Goal: Use online tool/utility

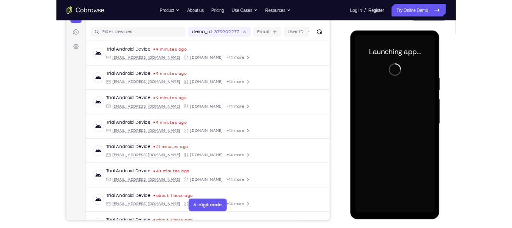
scroll to position [100, 0]
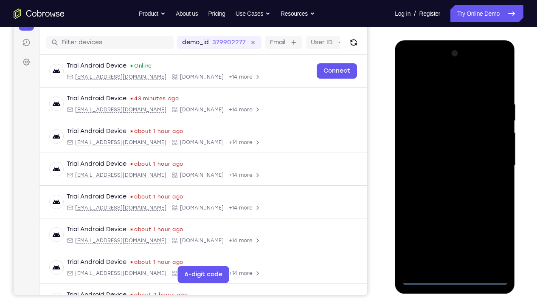
click at [454, 227] on div at bounding box center [454, 166] width 107 height 238
click at [493, 227] on div at bounding box center [454, 166] width 107 height 238
click at [428, 82] on div at bounding box center [454, 166] width 107 height 238
click at [490, 163] on div at bounding box center [454, 166] width 107 height 238
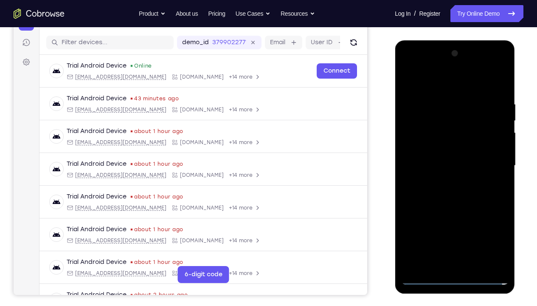
click at [445, 181] on div at bounding box center [454, 166] width 107 height 238
click at [456, 159] on div at bounding box center [454, 166] width 107 height 238
click at [445, 144] on div at bounding box center [454, 166] width 107 height 238
click at [436, 149] on div at bounding box center [454, 166] width 107 height 238
click at [444, 165] on div at bounding box center [454, 166] width 107 height 238
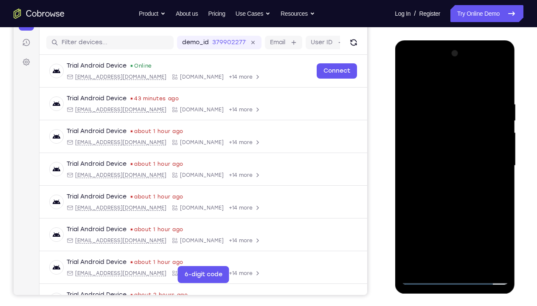
click at [456, 195] on div at bounding box center [454, 166] width 107 height 238
click at [468, 206] on div at bounding box center [454, 166] width 107 height 238
click at [478, 227] on div at bounding box center [454, 166] width 107 height 238
click at [460, 211] on div at bounding box center [454, 166] width 107 height 238
click at [450, 170] on div at bounding box center [454, 166] width 107 height 238
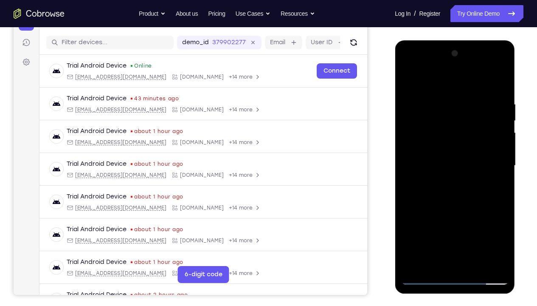
click at [423, 227] on div at bounding box center [454, 166] width 107 height 238
click at [457, 154] on div at bounding box center [454, 166] width 107 height 238
click at [439, 227] on div at bounding box center [454, 166] width 107 height 238
click at [430, 186] on div at bounding box center [454, 166] width 107 height 238
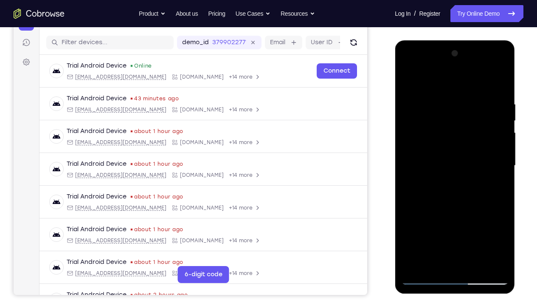
click at [494, 188] on div at bounding box center [454, 166] width 107 height 238
click at [409, 79] on div at bounding box center [454, 166] width 107 height 238
drag, startPoint x: 452, startPoint y: 131, endPoint x: 469, endPoint y: 284, distance: 153.3
click at [469, 227] on div at bounding box center [454, 166] width 107 height 238
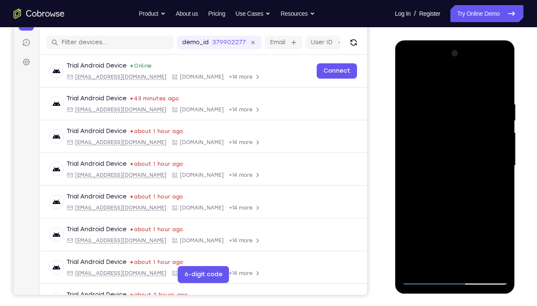
click at [442, 100] on div at bounding box center [454, 166] width 107 height 238
click at [497, 167] on div at bounding box center [454, 166] width 107 height 238
click at [497, 86] on div at bounding box center [454, 166] width 107 height 238
click at [501, 184] on div at bounding box center [454, 166] width 107 height 238
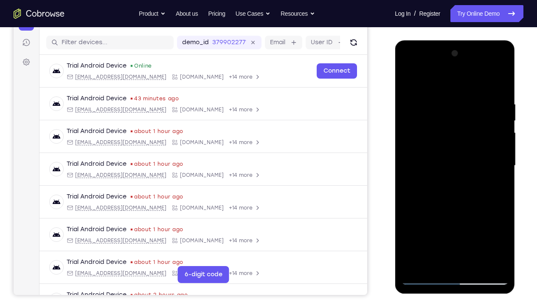
click at [501, 184] on div at bounding box center [454, 166] width 107 height 238
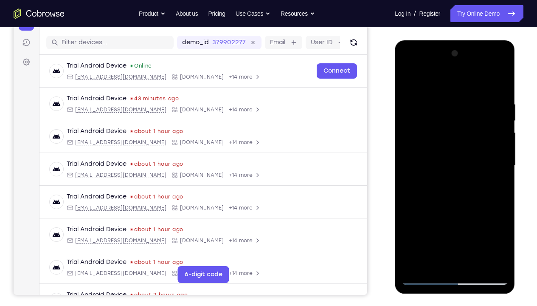
click at [501, 184] on div at bounding box center [454, 166] width 107 height 238
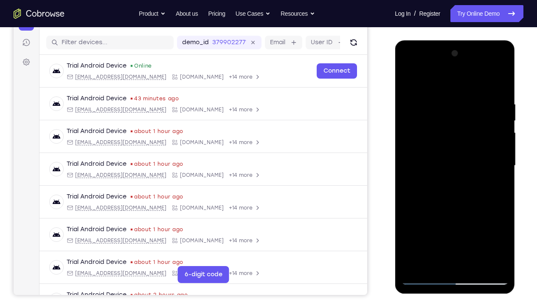
click at [501, 184] on div at bounding box center [454, 166] width 107 height 238
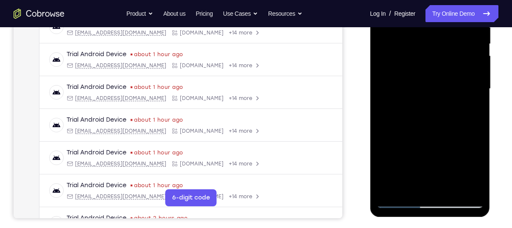
scroll to position [177, 0]
click at [394, 189] on div at bounding box center [430, 89] width 107 height 238
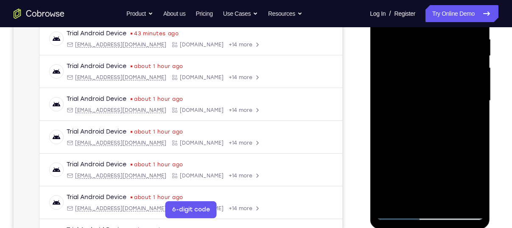
scroll to position [164, 0]
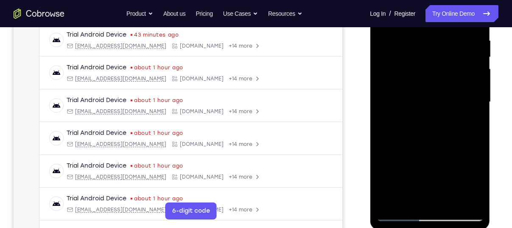
drag, startPoint x: 441, startPoint y: 101, endPoint x: 419, endPoint y: 211, distance: 112.2
click at [419, 211] on div at bounding box center [430, 102] width 107 height 238
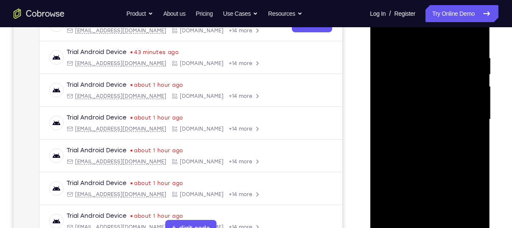
scroll to position [148, 0]
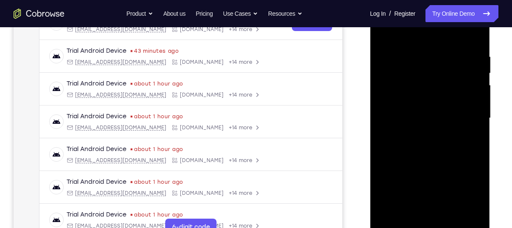
click at [417, 57] on div at bounding box center [430, 118] width 107 height 238
click at [467, 123] on div at bounding box center [430, 118] width 107 height 238
click at [475, 36] on div at bounding box center [430, 118] width 107 height 238
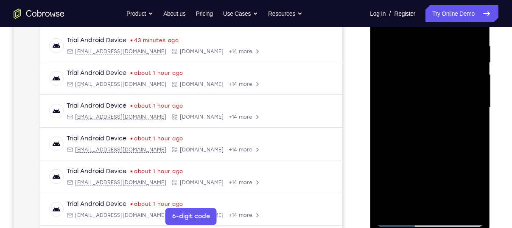
scroll to position [160, 0]
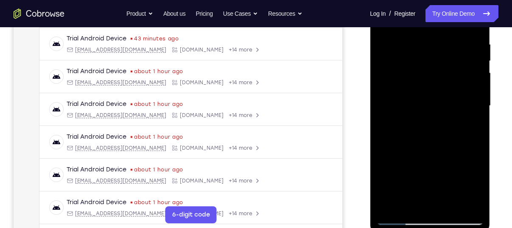
click at [450, 207] on div at bounding box center [430, 106] width 107 height 238
click at [414, 95] on div at bounding box center [430, 106] width 107 height 238
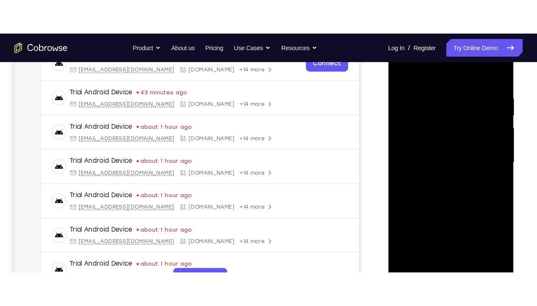
scroll to position [153, 0]
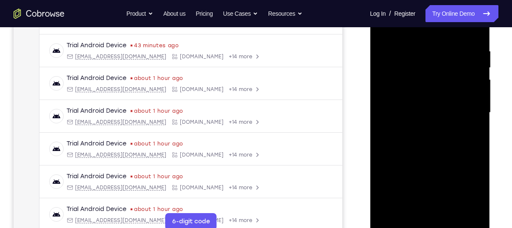
click at [426, 91] on div at bounding box center [430, 113] width 107 height 238
click at [447, 167] on div at bounding box center [430, 113] width 107 height 238
click at [470, 132] on div at bounding box center [430, 113] width 107 height 238
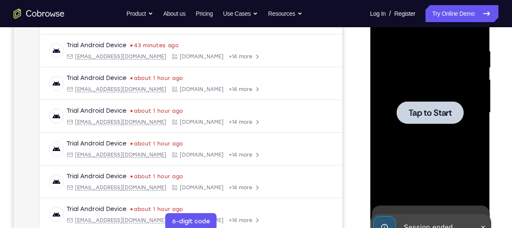
click at [429, 103] on div at bounding box center [430, 112] width 67 height 23
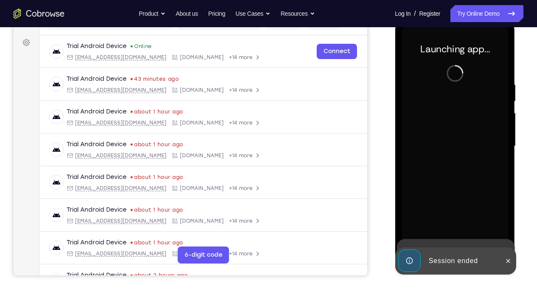
scroll to position [117, 0]
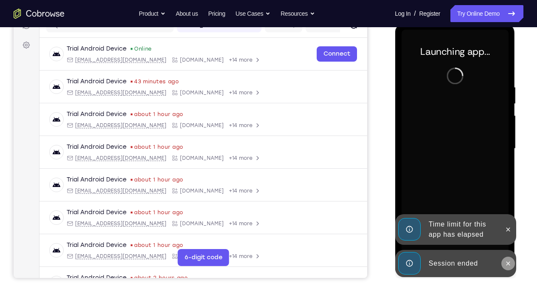
click at [509, 227] on icon at bounding box center [507, 263] width 7 height 7
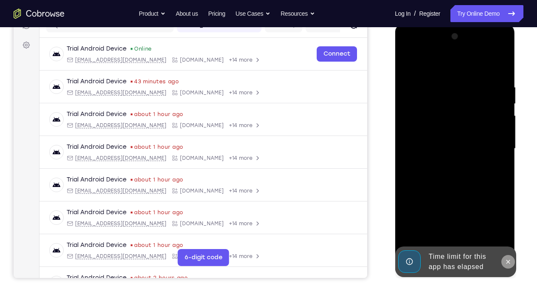
click at [507, 227] on icon at bounding box center [507, 261] width 7 height 7
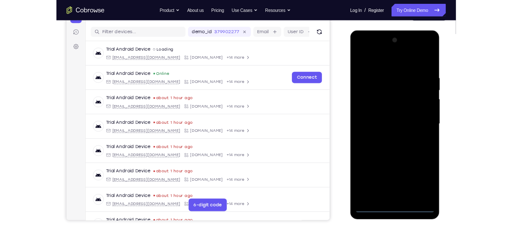
scroll to position [99, 0]
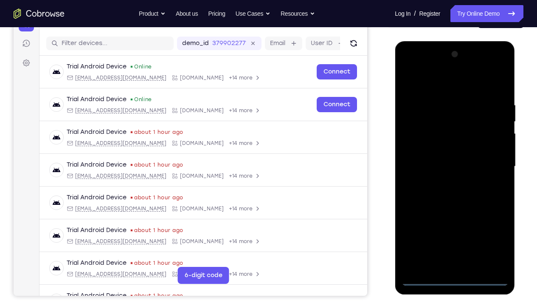
click at [455, 227] on div at bounding box center [454, 167] width 107 height 238
click at [490, 227] on div at bounding box center [454, 167] width 107 height 238
click at [440, 81] on div at bounding box center [454, 167] width 107 height 238
click at [486, 153] on div at bounding box center [454, 167] width 107 height 238
click at [489, 160] on div at bounding box center [454, 167] width 107 height 238
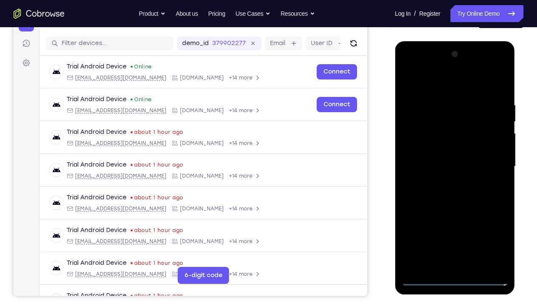
click at [446, 180] on div at bounding box center [454, 167] width 107 height 238
click at [458, 157] on div at bounding box center [454, 167] width 107 height 238
click at [457, 151] on div at bounding box center [454, 167] width 107 height 238
click at [455, 166] on div at bounding box center [454, 167] width 107 height 238
click at [450, 197] on div at bounding box center [454, 167] width 107 height 238
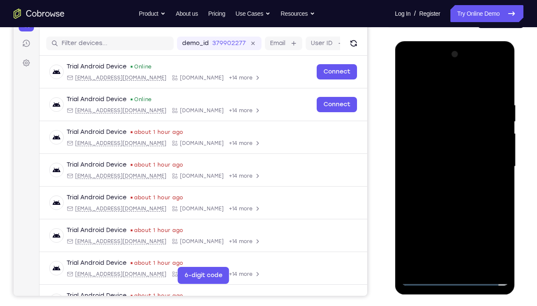
click at [456, 192] on div at bounding box center [454, 167] width 107 height 238
click at [457, 192] on div at bounding box center [454, 167] width 107 height 238
click at [492, 177] on div at bounding box center [454, 167] width 107 height 238
click at [496, 147] on div at bounding box center [454, 167] width 107 height 238
click at [427, 152] on div at bounding box center [454, 167] width 107 height 238
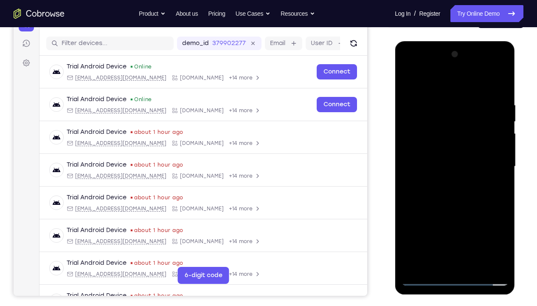
click at [439, 163] on div at bounding box center [454, 167] width 107 height 238
click at [498, 177] on div at bounding box center [454, 167] width 107 height 238
click at [454, 165] on div at bounding box center [454, 167] width 107 height 238
click at [463, 186] on div at bounding box center [454, 167] width 107 height 238
click at [476, 227] on div at bounding box center [454, 167] width 107 height 238
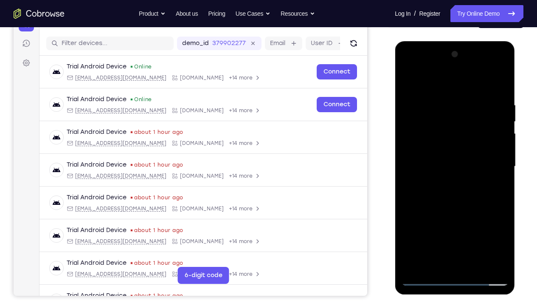
click at [502, 227] on div at bounding box center [454, 167] width 107 height 238
click at [485, 209] on div at bounding box center [454, 167] width 107 height 238
click at [475, 227] on div at bounding box center [454, 167] width 107 height 238
click at [442, 209] on div at bounding box center [454, 167] width 107 height 238
click at [456, 151] on div at bounding box center [454, 167] width 107 height 238
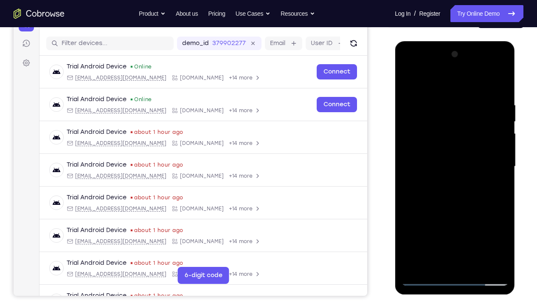
click at [433, 227] on div at bounding box center [454, 167] width 107 height 238
click at [440, 227] on div at bounding box center [454, 167] width 107 height 238
drag, startPoint x: 454, startPoint y: 112, endPoint x: 454, endPoint y: 141, distance: 29.3
click at [454, 141] on div at bounding box center [454, 167] width 107 height 238
click at [475, 128] on div at bounding box center [454, 167] width 107 height 238
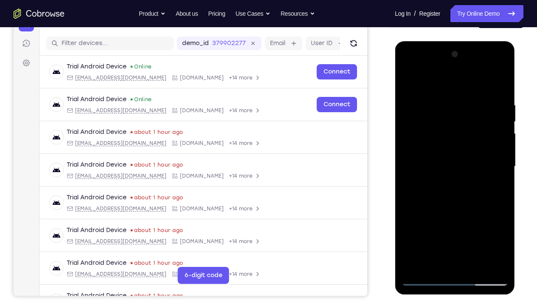
click at [492, 168] on div at bounding box center [454, 167] width 107 height 238
click at [494, 188] on div at bounding box center [454, 167] width 107 height 238
click at [457, 133] on div at bounding box center [454, 167] width 107 height 238
click at [472, 205] on div at bounding box center [454, 167] width 107 height 238
click at [495, 187] on div at bounding box center [454, 167] width 107 height 238
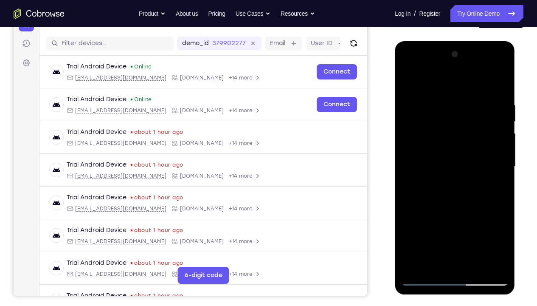
click at [445, 152] on div at bounding box center [454, 167] width 107 height 238
click at [456, 226] on div at bounding box center [454, 167] width 107 height 238
click at [453, 227] on div at bounding box center [454, 167] width 107 height 238
click at [496, 188] on div at bounding box center [454, 167] width 107 height 238
click at [495, 187] on div at bounding box center [454, 167] width 107 height 238
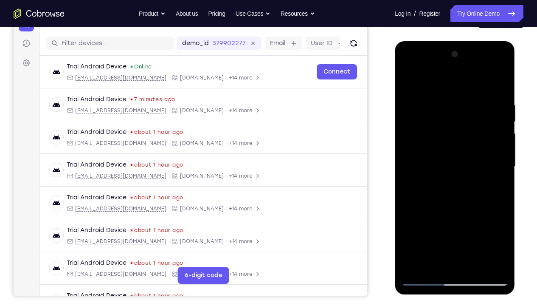
click at [433, 227] on div at bounding box center [454, 167] width 107 height 238
click at [458, 226] on div at bounding box center [454, 167] width 107 height 238
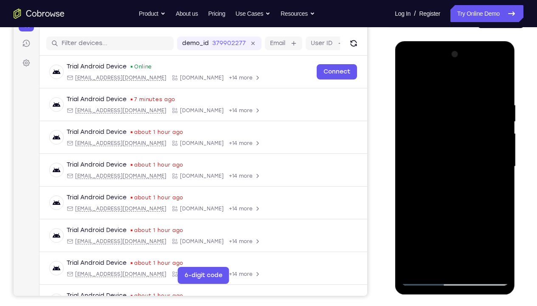
click at [458, 226] on div at bounding box center [454, 167] width 107 height 238
click at [495, 179] on div at bounding box center [454, 167] width 107 height 238
click at [411, 81] on div at bounding box center [454, 167] width 107 height 238
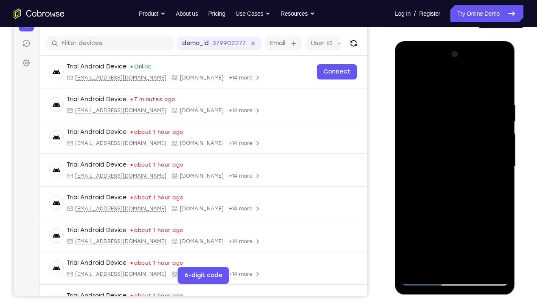
drag, startPoint x: 469, startPoint y: 182, endPoint x: 448, endPoint y: 305, distance: 125.3
click at [448, 227] on html "Online web based iOS Simulators and Android Emulators. Run iPhone, iPad, Mobile…" at bounding box center [455, 168] width 121 height 255
click at [502, 227] on div at bounding box center [454, 167] width 107 height 238
click at [504, 227] on div at bounding box center [454, 167] width 107 height 238
click at [441, 106] on div at bounding box center [454, 167] width 107 height 238
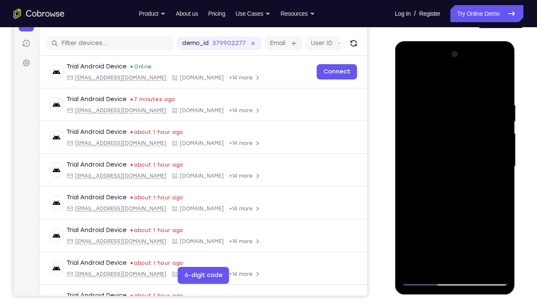
click at [499, 166] on div at bounding box center [454, 167] width 107 height 238
drag, startPoint x: 438, startPoint y: 180, endPoint x: 521, endPoint y: 184, distance: 83.3
click at [512, 184] on html "Online web based iOS Simulators and Android Emulators. Run iPhone, iPad, Mobile…" at bounding box center [455, 168] width 121 height 255
click at [489, 227] on div at bounding box center [454, 167] width 107 height 238
click at [495, 201] on div at bounding box center [454, 167] width 107 height 238
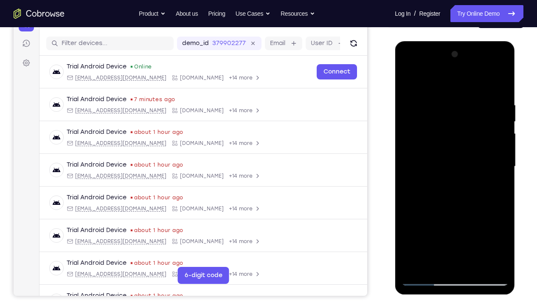
click at [495, 198] on div at bounding box center [454, 167] width 107 height 238
click at [501, 84] on div at bounding box center [454, 167] width 107 height 238
click at [476, 227] on div at bounding box center [454, 167] width 107 height 238
click at [434, 154] on div at bounding box center [454, 167] width 107 height 238
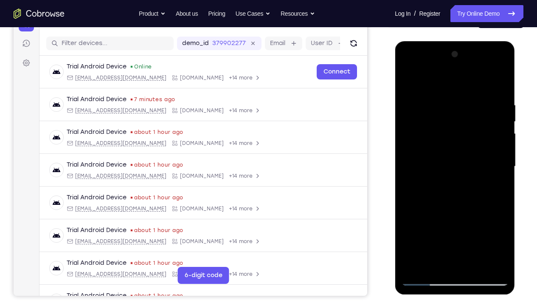
click at [425, 227] on div at bounding box center [454, 167] width 107 height 238
click at [449, 152] on div at bounding box center [454, 167] width 107 height 238
click at [430, 209] on div at bounding box center [454, 167] width 107 height 238
click at [409, 87] on div at bounding box center [454, 167] width 107 height 238
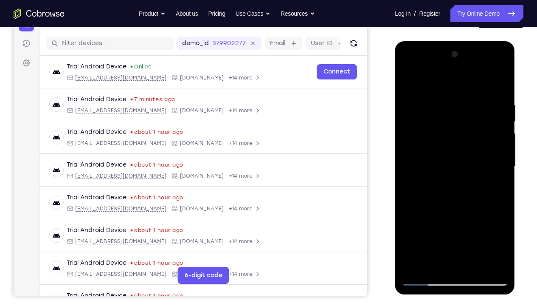
click at [409, 87] on div at bounding box center [454, 167] width 107 height 238
click at [409, 79] on div at bounding box center [454, 167] width 107 height 238
drag, startPoint x: 14, startPoint y: 37, endPoint x: 364, endPoint y: 96, distance: 354.4
click at [364, 96] on div "Your Support Agent Your Customer Web iOS Android" at bounding box center [269, 139] width 510 height 314
click at [366, 106] on div "Your Support Agent Your Customer Web iOS Android" at bounding box center [269, 139] width 510 height 314
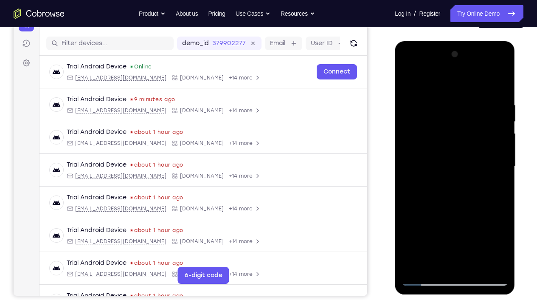
click at [466, 112] on div at bounding box center [454, 167] width 107 height 238
click at [497, 87] on div at bounding box center [454, 167] width 107 height 238
drag, startPoint x: 470, startPoint y: 217, endPoint x: 473, endPoint y: 208, distance: 9.0
click at [473, 208] on div at bounding box center [454, 167] width 107 height 238
click at [501, 175] on div at bounding box center [454, 167] width 107 height 238
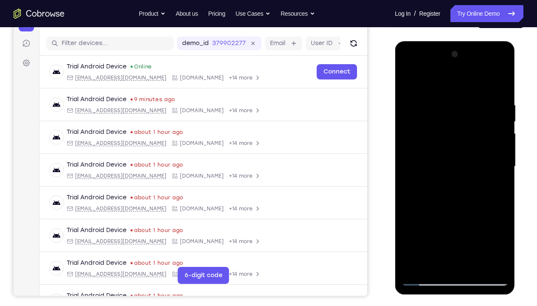
click at [501, 175] on div at bounding box center [454, 167] width 107 height 238
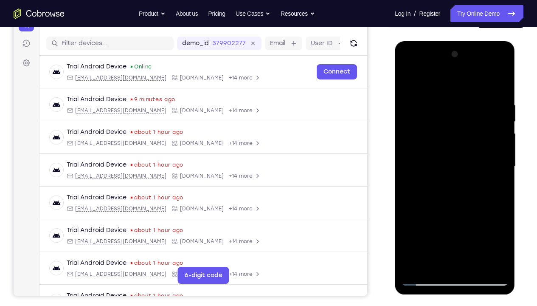
drag, startPoint x: 501, startPoint y: 175, endPoint x: 510, endPoint y: 183, distance: 12.3
click at [510, 183] on div at bounding box center [455, 167] width 120 height 253
click at [501, 174] on div at bounding box center [454, 167] width 107 height 238
click at [432, 227] on div at bounding box center [454, 167] width 107 height 238
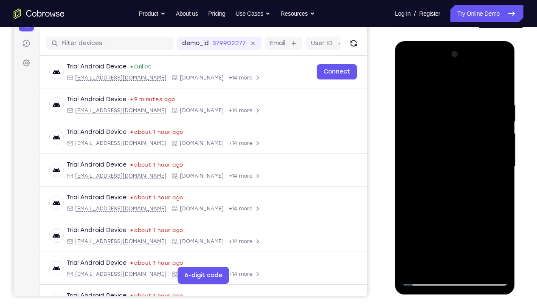
drag, startPoint x: 472, startPoint y: 217, endPoint x: 475, endPoint y: 189, distance: 28.6
click at [475, 189] on div at bounding box center [454, 167] width 107 height 238
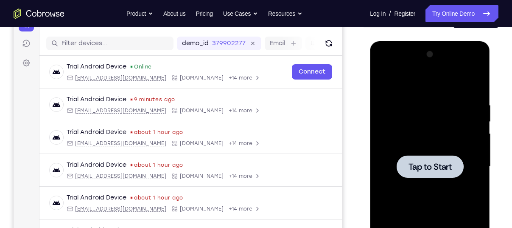
click at [430, 158] on div at bounding box center [430, 166] width 67 height 23
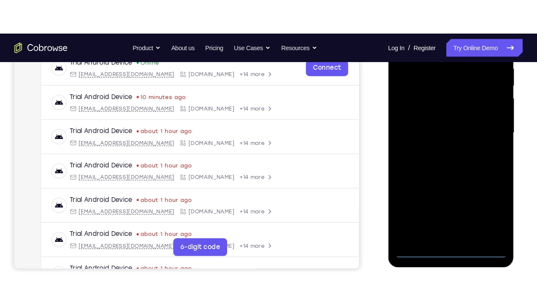
scroll to position [172, 0]
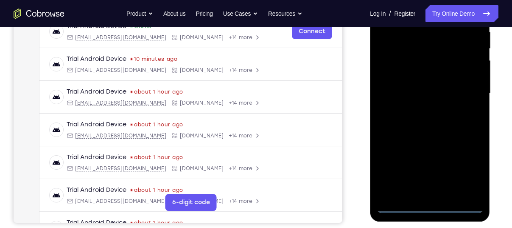
click at [431, 205] on div at bounding box center [430, 94] width 107 height 238
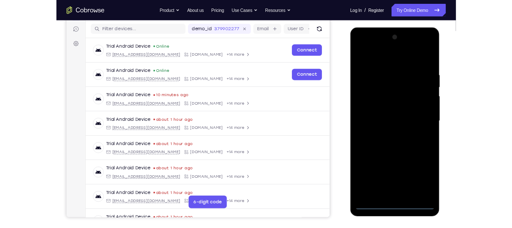
scroll to position [106, 0]
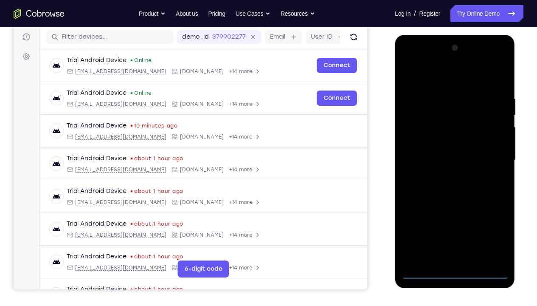
click at [493, 227] on div at bounding box center [454, 160] width 107 height 238
click at [432, 74] on div at bounding box center [454, 160] width 107 height 238
click at [486, 156] on div at bounding box center [454, 160] width 107 height 238
click at [447, 174] on div at bounding box center [454, 160] width 107 height 238
click at [462, 152] on div at bounding box center [454, 160] width 107 height 238
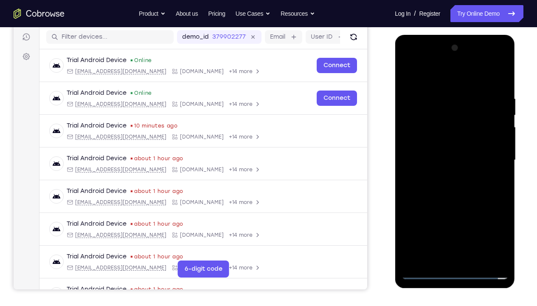
click at [435, 125] on div at bounding box center [454, 160] width 107 height 238
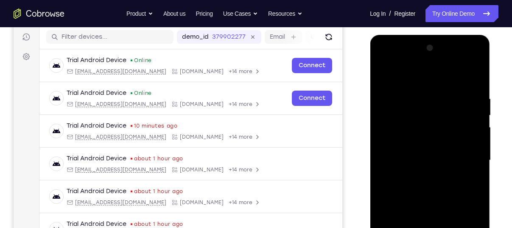
click at [446, 145] on div at bounding box center [430, 160] width 107 height 238
click at [435, 158] on div at bounding box center [430, 160] width 107 height 238
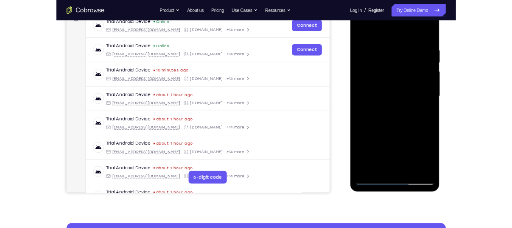
scroll to position [113, 0]
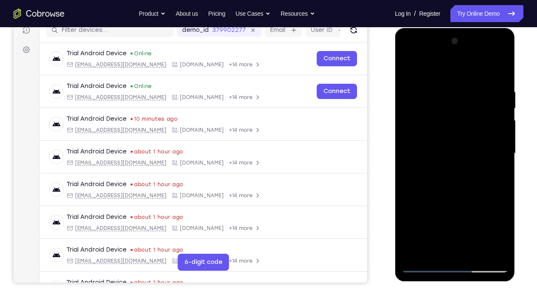
click at [500, 227] on div at bounding box center [454, 153] width 107 height 238
click at [458, 192] on div at bounding box center [454, 153] width 107 height 238
click at [441, 94] on div at bounding box center [454, 153] width 107 height 238
click at [504, 187] on div at bounding box center [454, 153] width 107 height 238
click at [424, 227] on div at bounding box center [454, 153] width 107 height 238
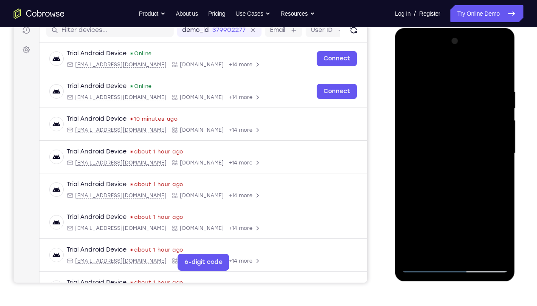
click at [478, 227] on div at bounding box center [454, 153] width 107 height 238
click at [461, 198] on div at bounding box center [454, 153] width 107 height 238
click at [428, 227] on div at bounding box center [454, 153] width 107 height 238
click at [433, 227] on div at bounding box center [454, 153] width 107 height 238
click at [504, 227] on div at bounding box center [454, 153] width 107 height 238
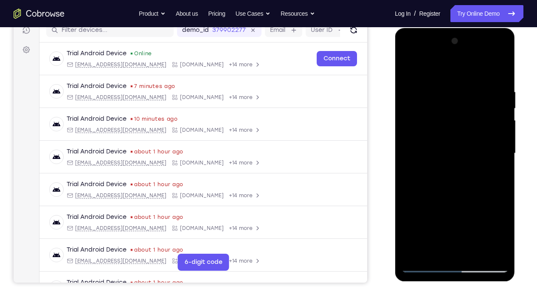
drag, startPoint x: 468, startPoint y: 211, endPoint x: 474, endPoint y: 155, distance: 56.8
click at [474, 155] on div at bounding box center [454, 153] width 107 height 238
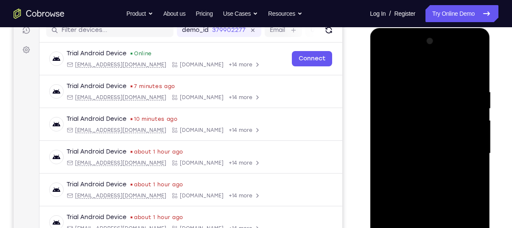
drag, startPoint x: 431, startPoint y: 98, endPoint x: 335, endPoint y: -56, distance: 182.1
click at [370, 28] on html "Online web based iOS Simulators and Android Emulators. Run iPhone, iPad, Mobile…" at bounding box center [430, 155] width 121 height 255
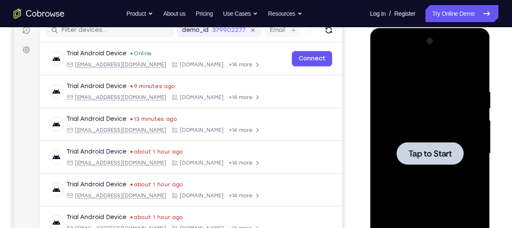
scroll to position [161, 0]
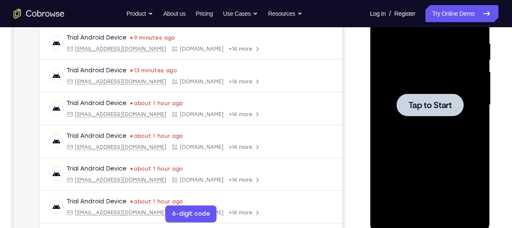
click at [427, 104] on span "Tap to Start" at bounding box center [429, 105] width 43 height 8
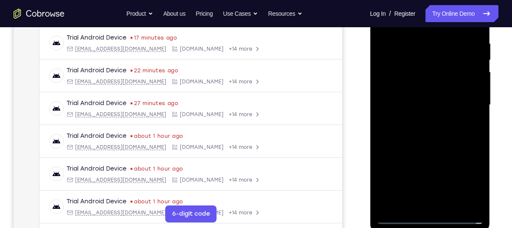
click at [429, 217] on div at bounding box center [430, 105] width 107 height 238
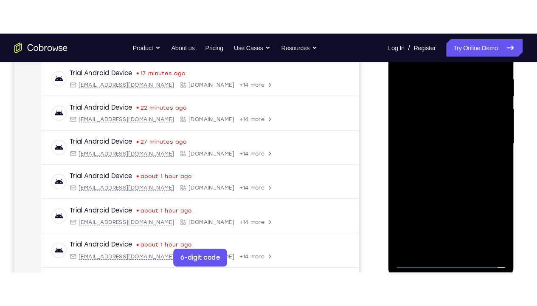
scroll to position [147, 0]
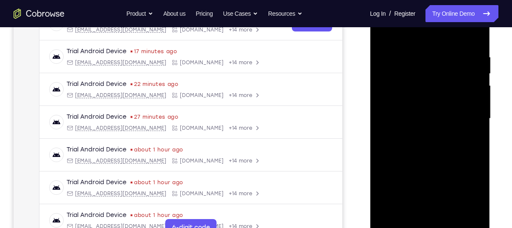
click at [467, 191] on div at bounding box center [430, 119] width 107 height 238
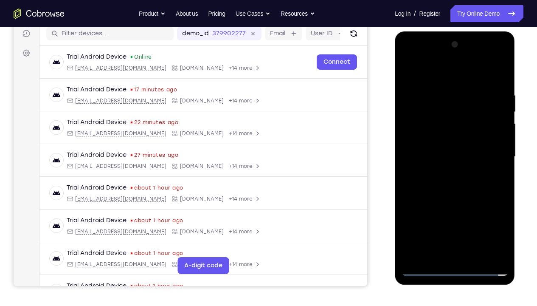
scroll to position [109, 0]
click at [441, 72] on div at bounding box center [454, 157] width 107 height 238
click at [428, 76] on div at bounding box center [454, 157] width 107 height 238
click at [489, 154] on div at bounding box center [454, 157] width 107 height 238
click at [444, 174] on div at bounding box center [454, 157] width 107 height 238
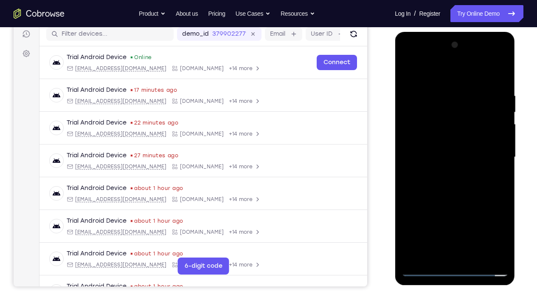
click at [457, 151] on div at bounding box center [454, 157] width 107 height 238
click at [444, 143] on div at bounding box center [454, 157] width 107 height 238
click at [436, 160] on div at bounding box center [454, 157] width 107 height 238
click at [454, 186] on div at bounding box center [454, 157] width 107 height 238
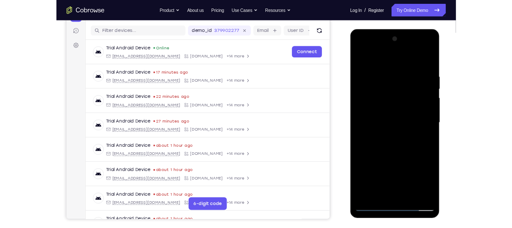
scroll to position [101, 0]
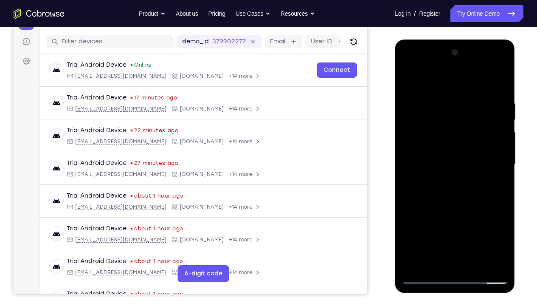
click at [459, 191] on div at bounding box center [454, 165] width 107 height 238
click at [453, 191] on div at bounding box center [454, 165] width 107 height 238
click at [464, 203] on div at bounding box center [454, 165] width 107 height 238
click at [473, 227] on div at bounding box center [454, 165] width 107 height 238
click at [455, 209] on div at bounding box center [454, 165] width 107 height 238
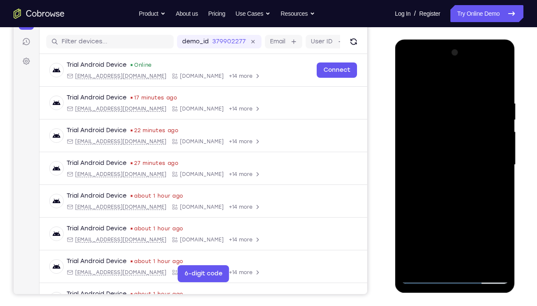
click at [423, 227] on div at bounding box center [454, 165] width 107 height 238
click at [438, 90] on div at bounding box center [454, 165] width 107 height 238
click at [498, 176] on div at bounding box center [454, 165] width 107 height 238
click at [496, 83] on div at bounding box center [454, 165] width 107 height 238
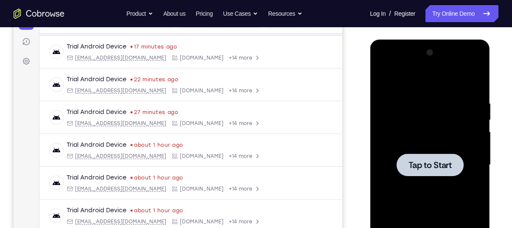
scroll to position [34, 0]
